Goal: Information Seeking & Learning: Understand process/instructions

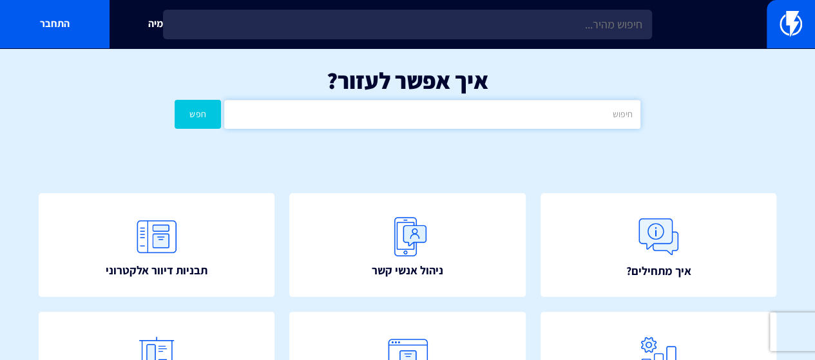
click at [465, 122] on input "text" at bounding box center [432, 114] width 416 height 29
type input "e"
click at [175, 100] on button "חפש" at bounding box center [198, 114] width 46 height 29
click at [591, 115] on input "קופון דינמי" at bounding box center [432, 114] width 416 height 29
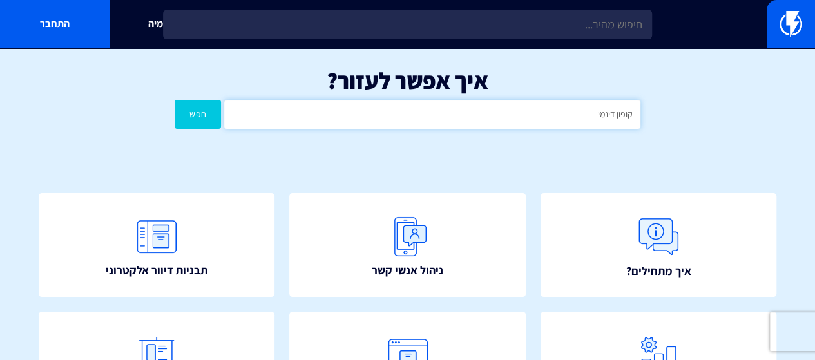
click at [591, 115] on input "קופון דינמי" at bounding box center [432, 114] width 416 height 29
type input "קופון"
click at [175, 100] on button "חפש" at bounding box center [198, 114] width 46 height 29
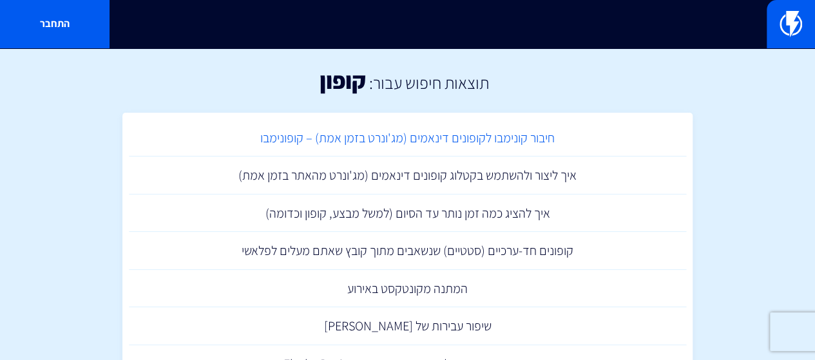
scroll to position [64, 0]
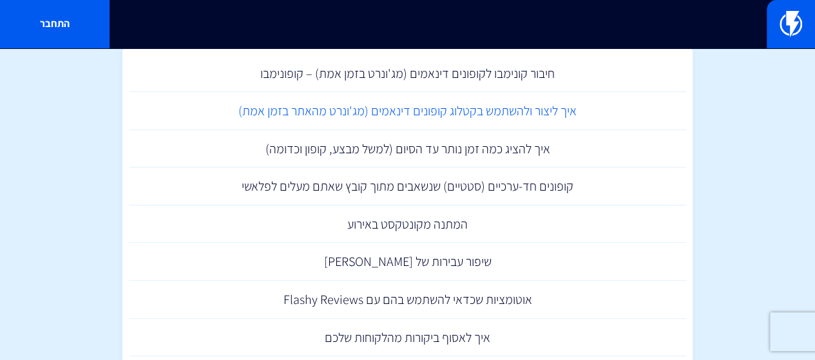
click at [370, 108] on link "איך ליצור ולהשתמש בקטלוג קופונים דינאמים (מג'ונרט מהאתר בזמן אמת)" at bounding box center [408, 111] width 558 height 38
